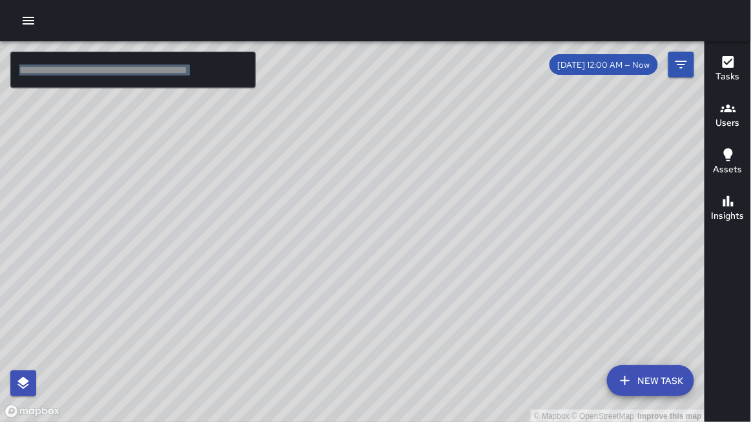
drag, startPoint x: 171, startPoint y: 109, endPoint x: 178, endPoint y: 167, distance: 57.9
click at [179, 166] on div "© Mapbox © OpenStreetMap Improve this map" at bounding box center [352, 232] width 705 height 382
drag, startPoint x: 192, startPoint y: 136, endPoint x: 141, endPoint y: 102, distance: 61.4
click at [165, 112] on div "© Mapbox © OpenStreetMap Improve this map" at bounding box center [352, 232] width 705 height 382
drag, startPoint x: 109, startPoint y: 354, endPoint x: 112, endPoint y: 7, distance: 346.7
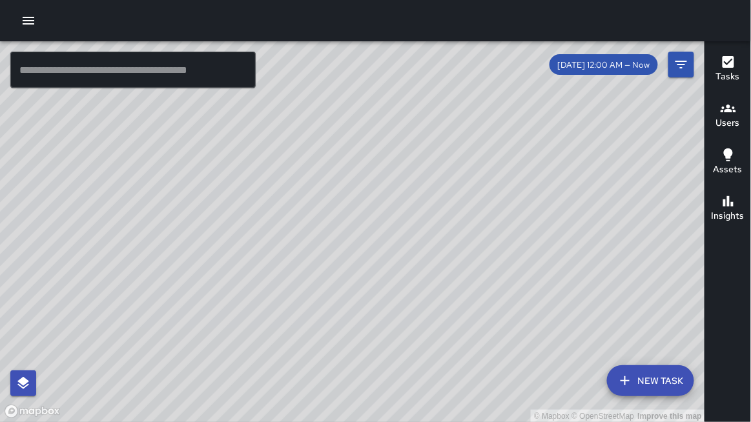
click at [109, 8] on div at bounding box center [375, 20] width 751 height 41
drag, startPoint x: 117, startPoint y: 349, endPoint x: 117, endPoint y: 1, distance: 347.3
click at [117, 1] on div at bounding box center [375, 20] width 751 height 41
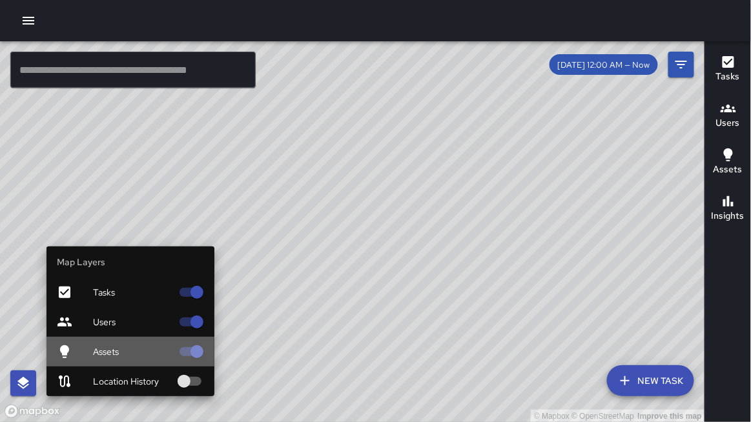
click at [113, 349] on span "Assets" at bounding box center [132, 351] width 79 height 13
